Goal: Information Seeking & Learning: Learn about a topic

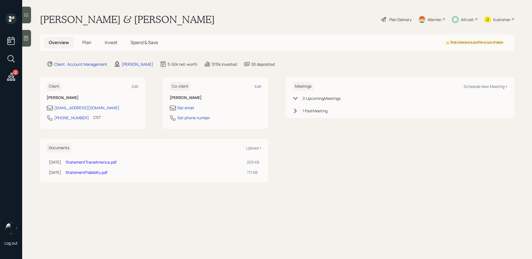
click at [110, 43] on span "Invest" at bounding box center [111, 42] width 12 height 6
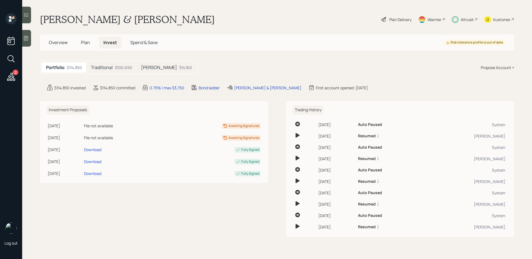
click at [179, 66] on div "$14,160" at bounding box center [185, 68] width 13 height 6
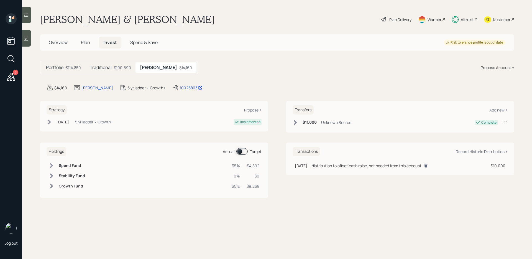
click at [239, 150] on span at bounding box center [241, 151] width 11 height 7
click at [396, 19] on div "Plan Delivery" at bounding box center [400, 20] width 22 height 6
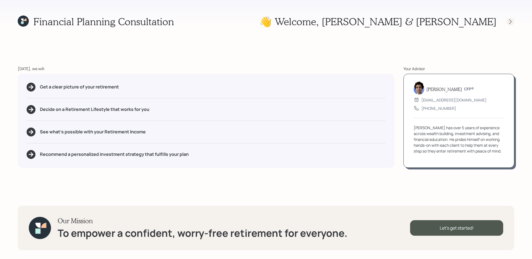
click at [509, 20] on icon at bounding box center [510, 21] width 2 height 5
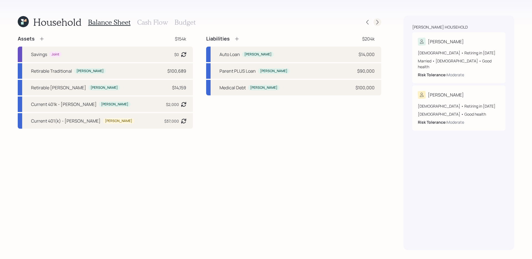
click at [376, 25] on div at bounding box center [377, 22] width 8 height 8
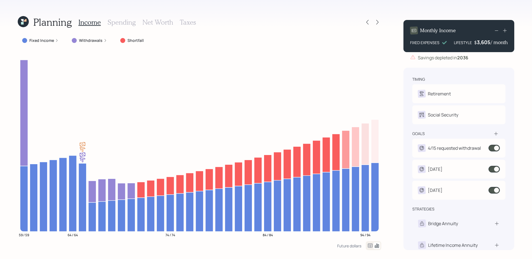
click at [194, 21] on div "Planning Income Spending Net Worth Taxes" at bounding box center [199, 22] width 363 height 13
click at [185, 22] on h3 "Taxes" at bounding box center [188, 22] width 16 height 8
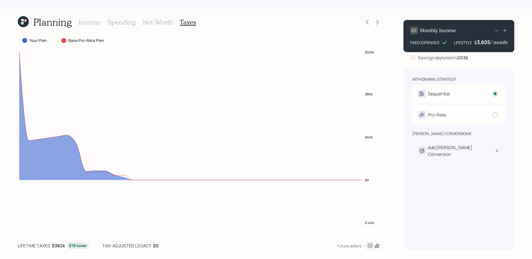
click at [22, 20] on icon at bounding box center [22, 20] width 2 height 2
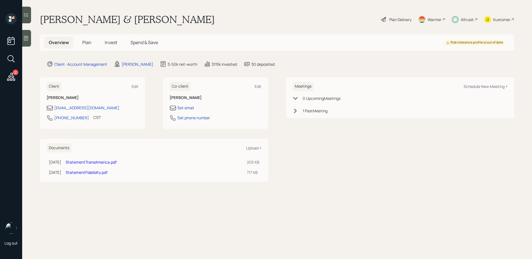
click at [26, 18] on div at bounding box center [26, 15] width 9 height 17
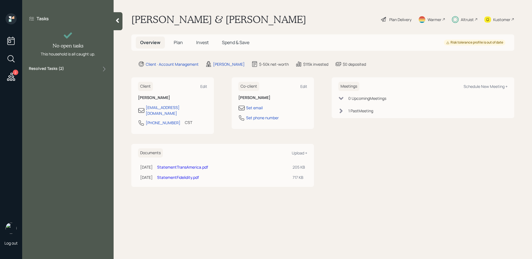
click at [55, 69] on label "Resolved Tasks ( 2 )" at bounding box center [46, 69] width 35 height 7
click at [393, 17] on div "Plan Delivery" at bounding box center [400, 20] width 22 height 6
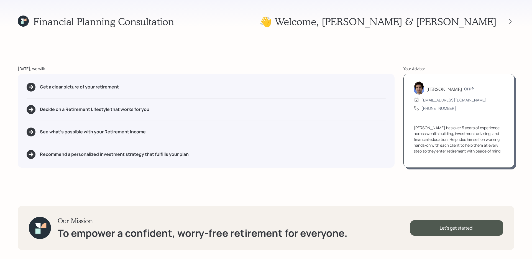
click at [506, 20] on div at bounding box center [505, 22] width 18 height 8
click at [508, 20] on icon at bounding box center [510, 22] width 6 height 6
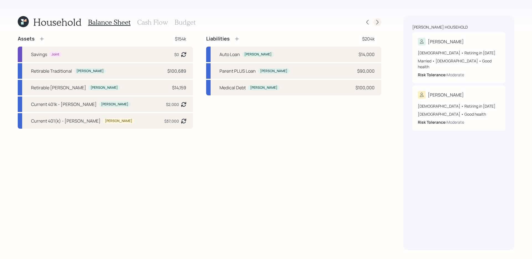
click at [379, 21] on icon at bounding box center [377, 22] width 6 height 6
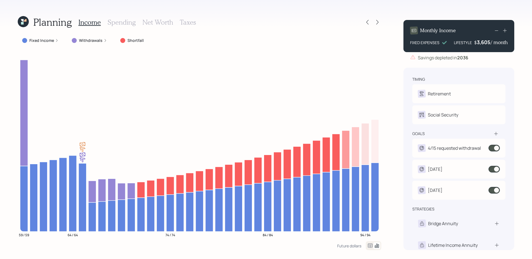
click at [185, 23] on h3 "Taxes" at bounding box center [188, 22] width 16 height 8
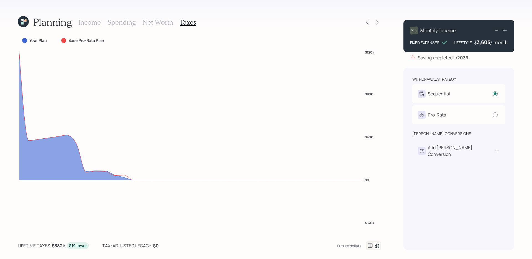
click at [371, 244] on icon at bounding box center [370, 245] width 7 height 7
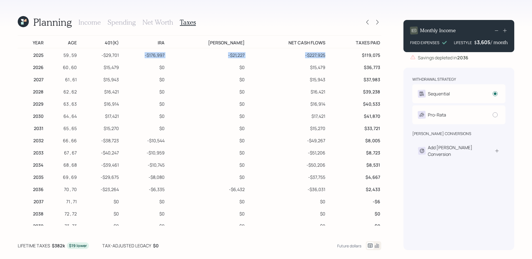
drag, startPoint x: 155, startPoint y: 55, endPoint x: 252, endPoint y: 60, distance: 96.7
click at [252, 60] on tr "2025 59 , 59 -$29,701 -$176,997 -$21,227 -$227,925 $119,075" at bounding box center [199, 54] width 363 height 12
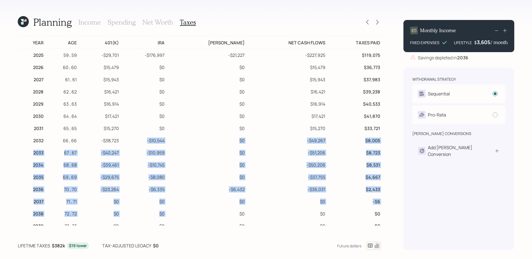
drag, startPoint x: 158, startPoint y: 143, endPoint x: 217, endPoint y: 207, distance: 87.4
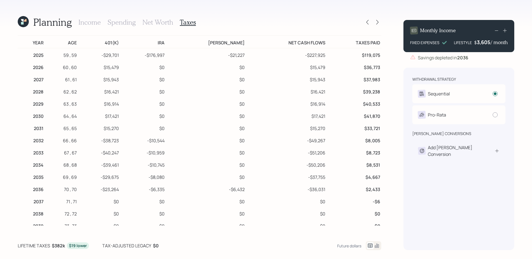
click at [18, 23] on icon at bounding box center [23, 21] width 11 height 11
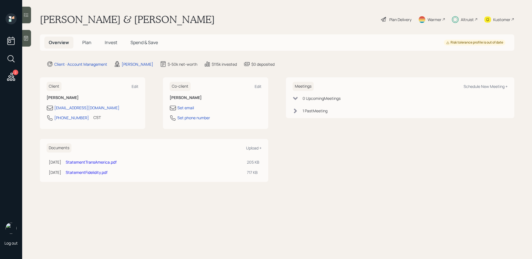
click at [111, 45] on span "Invest" at bounding box center [111, 42] width 12 height 6
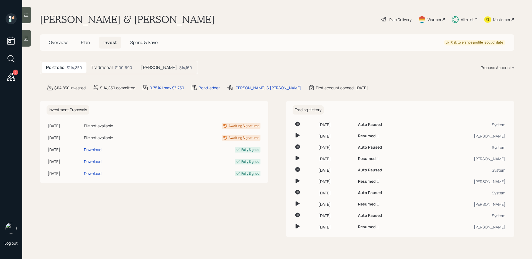
click at [147, 46] on h5 "Spend & Save" at bounding box center [144, 43] width 36 height 12
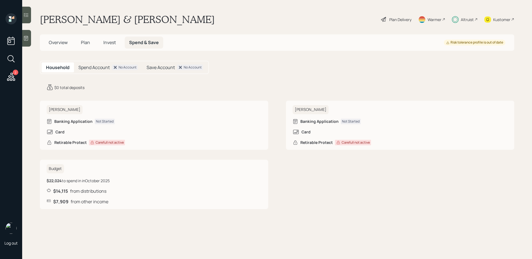
click at [110, 34] on main "[PERSON_NAME] & [PERSON_NAME] Plan Delivery Warmer Altruist Kustomer Overview P…" at bounding box center [276, 129] width 509 height 259
click at [110, 40] on span "Invest" at bounding box center [109, 42] width 12 height 6
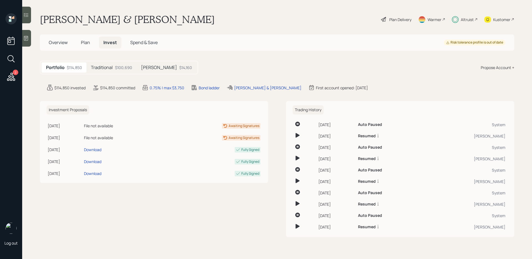
click at [147, 67] on h5 "[PERSON_NAME]" at bounding box center [159, 67] width 36 height 5
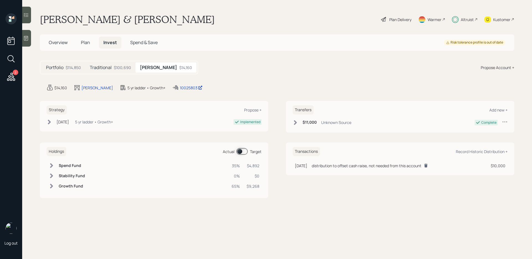
click at [239, 152] on span at bounding box center [241, 151] width 11 height 7
click at [240, 152] on span at bounding box center [241, 151] width 11 height 7
click at [88, 43] on span "Plan" at bounding box center [85, 42] width 9 height 6
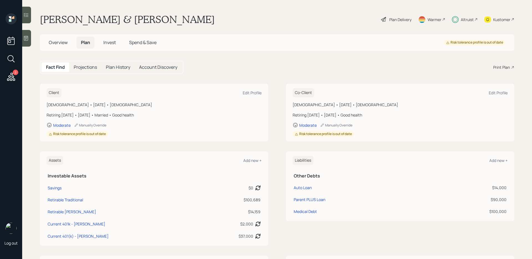
click at [501, 68] on div "Print Plan" at bounding box center [501, 67] width 17 height 6
click at [117, 40] on h5 "Invest" at bounding box center [109, 43] width 21 height 12
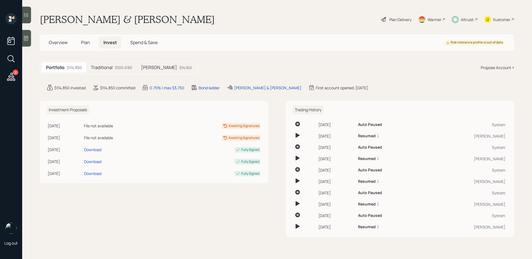
click at [145, 62] on div "Portfolio $114,850 Traditional $100,690 [PERSON_NAME] $14,160" at bounding box center [119, 68] width 158 height 14
click at [145, 66] on h5 "[PERSON_NAME]" at bounding box center [159, 67] width 36 height 5
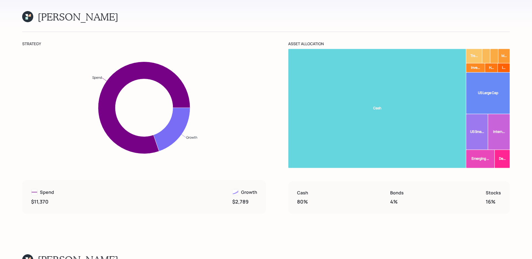
scroll to position [4433, 0]
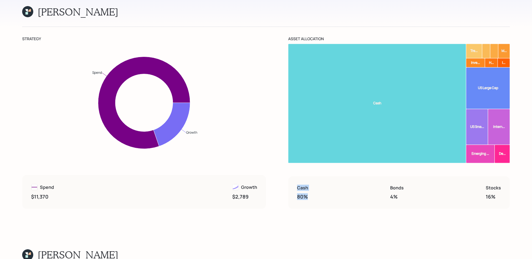
drag, startPoint x: 296, startPoint y: 162, endPoint x: 306, endPoint y: 179, distance: 19.4
click at [306, 179] on div "Cash 80% Bonds 4% Stocks 16%" at bounding box center [398, 192] width 221 height 32
click at [302, 194] on h4 "80%" at bounding box center [302, 197] width 11 height 6
drag, startPoint x: 302, startPoint y: 171, endPoint x: 302, endPoint y: 161, distance: 9.4
click at [302, 185] on div "Cash 80%" at bounding box center [302, 192] width 11 height 15
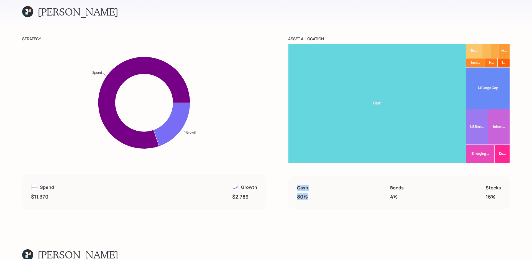
click at [301, 185] on div "Cash 80%" at bounding box center [302, 192] width 11 height 15
drag, startPoint x: 392, startPoint y: 161, endPoint x: 498, endPoint y: 176, distance: 107.6
click at [498, 176] on div "Cash 80% Bonds 4% Stocks 16%" at bounding box center [398, 192] width 221 height 32
drag, startPoint x: 470, startPoint y: 24, endPoint x: 510, endPoint y: 38, distance: 42.5
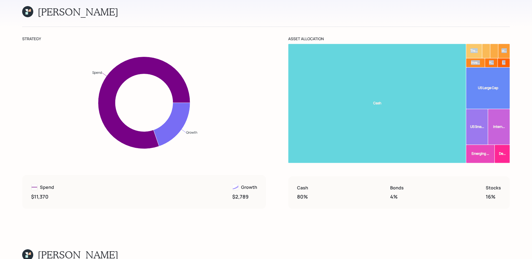
drag, startPoint x: 390, startPoint y: 169, endPoint x: 410, endPoint y: 169, distance: 20.2
click at [410, 176] on div "Cash 80% Bonds 4% Stocks 16%" at bounding box center [398, 192] width 221 height 32
click at [403, 194] on h4 "4%" at bounding box center [397, 197] width 14 height 6
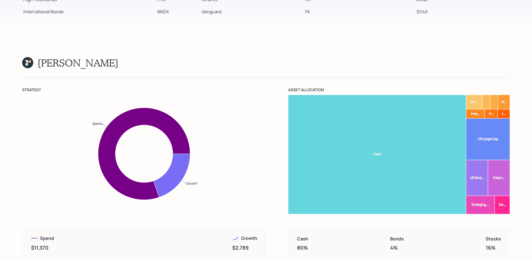
scroll to position [4392, 0]
